Goal: Task Accomplishment & Management: Use online tool/utility

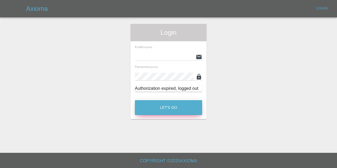
type input "[EMAIL_ADDRESS][DOMAIN_NAME]"
click at [174, 111] on button "Let's Go" at bounding box center [168, 107] width 67 height 15
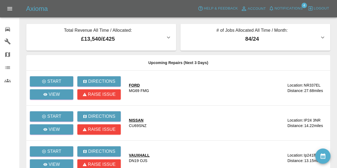
click at [284, 9] on span "Notifications" at bounding box center [289, 8] width 28 height 6
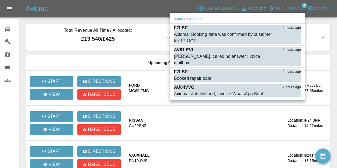
click at [140, 11] on div at bounding box center [168, 84] width 337 height 168
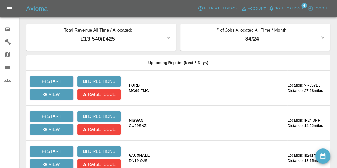
scroll to position [106, 0]
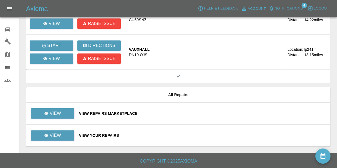
click at [93, 134] on div "View Your Repairs" at bounding box center [202, 135] width 247 height 5
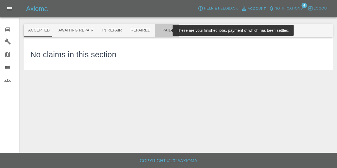
click at [161, 29] on button "Paid" at bounding box center [167, 30] width 24 height 13
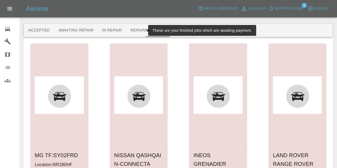
click at [132, 31] on button "Repaired" at bounding box center [140, 30] width 29 height 13
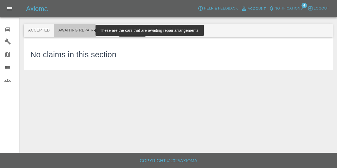
click at [71, 32] on button "Awaiting Repair" at bounding box center [76, 30] width 44 height 13
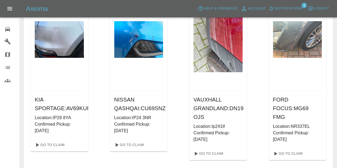
scroll to position [59, 0]
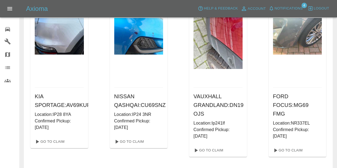
click at [7, 34] on nav "0 Repair home Garages Map Organization Users" at bounding box center [9, 55] width 19 height 70
click at [10, 30] on icon at bounding box center [7, 29] width 7 height 7
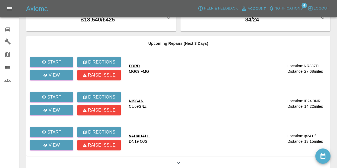
scroll to position [106, 0]
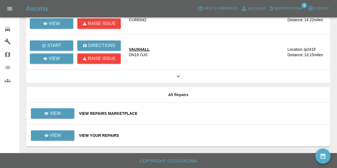
click at [111, 134] on div "View Your Repairs" at bounding box center [202, 135] width 247 height 5
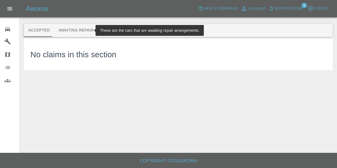
click at [74, 32] on button "Awaiting Repair" at bounding box center [76, 30] width 44 height 13
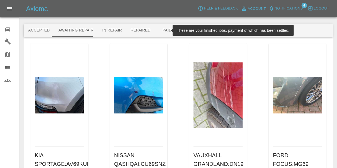
click at [161, 28] on button "Paid" at bounding box center [167, 30] width 24 height 13
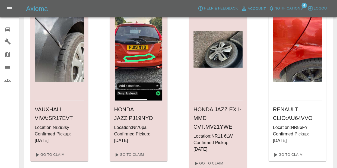
scroll to position [659, 0]
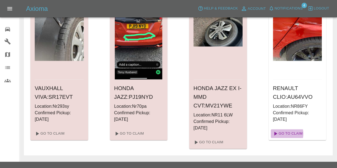
click at [284, 129] on link "Go To Claim" at bounding box center [287, 133] width 33 height 9
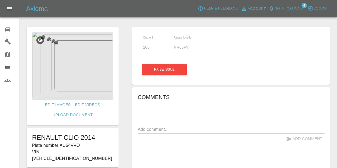
click at [11, 27] on div "0" at bounding box center [11, 29] width 15 height 8
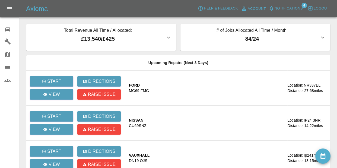
scroll to position [106, 0]
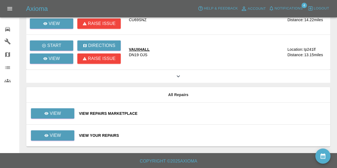
click at [100, 135] on div "View Your Repairs" at bounding box center [202, 135] width 247 height 5
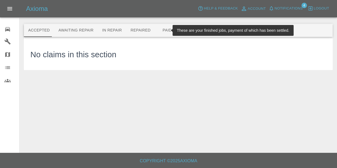
click at [160, 31] on button "Paid" at bounding box center [167, 30] width 24 height 13
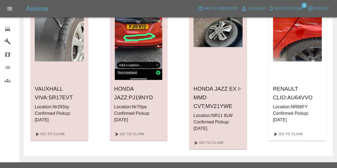
scroll to position [659, 0]
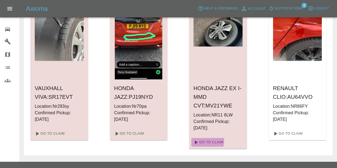
click at [202, 138] on link "Go To Claim" at bounding box center [208, 142] width 33 height 9
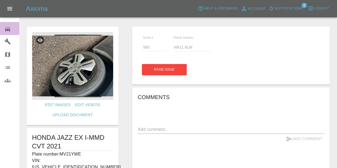
click at [4, 25] on div "0" at bounding box center [11, 29] width 15 height 8
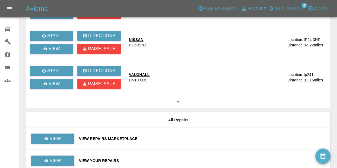
scroll to position [106, 0]
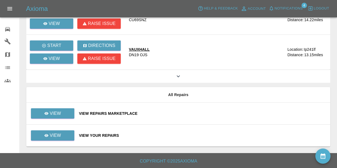
click at [85, 136] on div "View Your Repairs" at bounding box center [202, 135] width 247 height 5
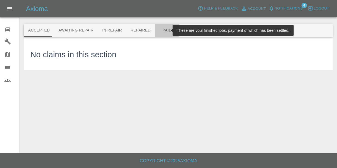
click at [159, 29] on button "Paid" at bounding box center [167, 30] width 24 height 13
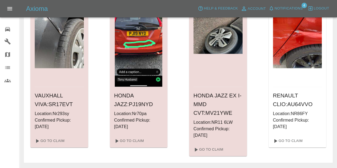
scroll to position [659, 0]
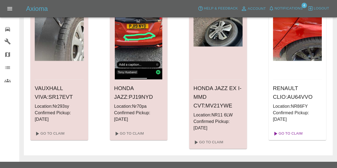
click at [299, 129] on link "Go To Claim" at bounding box center [287, 133] width 33 height 9
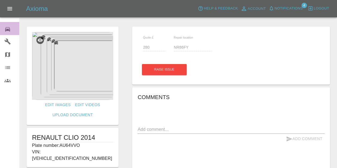
click at [6, 28] on icon at bounding box center [7, 29] width 7 height 7
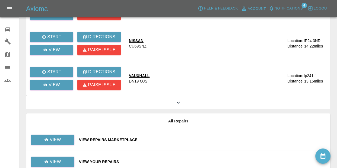
scroll to position [106, 0]
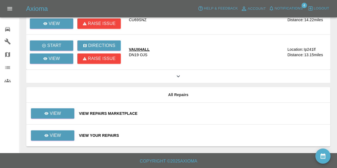
click at [108, 135] on div "View Your Repairs" at bounding box center [202, 135] width 247 height 5
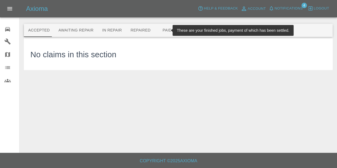
click at [162, 33] on button "Paid" at bounding box center [167, 30] width 24 height 13
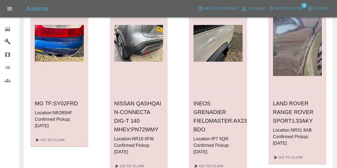
scroll to position [57, 0]
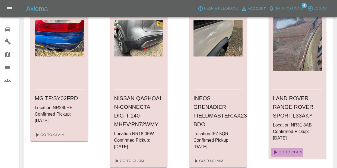
click at [281, 153] on link "Go To Claim" at bounding box center [287, 152] width 33 height 9
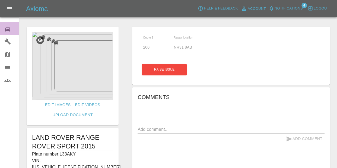
click at [11, 27] on div "0" at bounding box center [11, 29] width 15 height 8
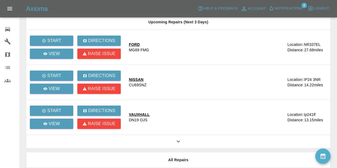
scroll to position [106, 0]
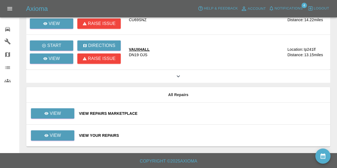
click at [91, 135] on div "View Your Repairs" at bounding box center [202, 135] width 247 height 5
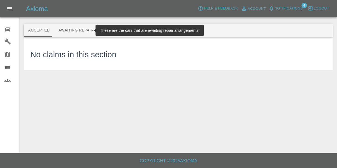
click at [75, 27] on button "Awaiting Repair" at bounding box center [76, 30] width 44 height 13
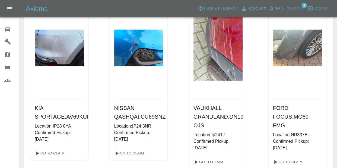
scroll to position [48, 0]
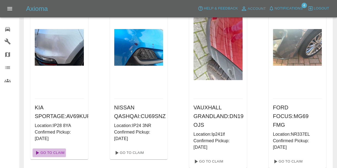
click at [59, 152] on link "Go To Claim" at bounding box center [49, 153] width 33 height 9
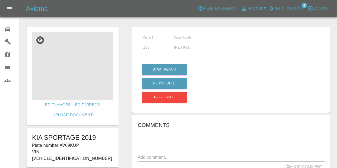
click at [90, 83] on img at bounding box center [72, 66] width 81 height 68
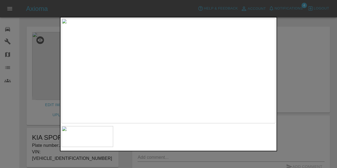
click at [44, 104] on div at bounding box center [168, 84] width 337 height 168
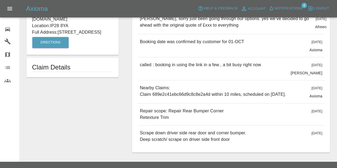
scroll to position [206, 0]
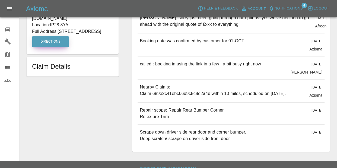
click at [55, 36] on button "Directions" at bounding box center [50, 41] width 36 height 11
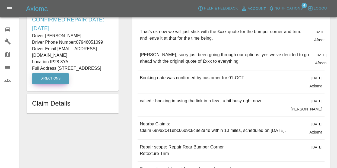
scroll to position [168, 0]
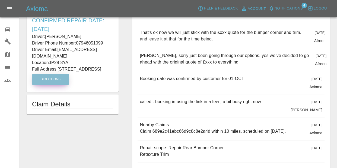
click at [61, 75] on button "Directions" at bounding box center [50, 79] width 36 height 11
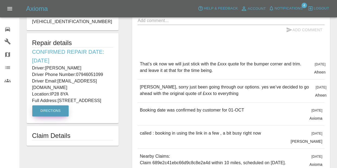
scroll to position [0, 0]
